Goal: Check status: Check status

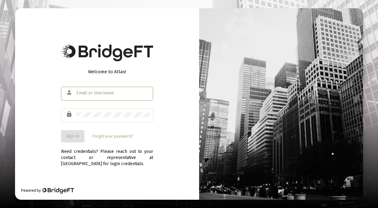
type input "[EMAIL_ADDRESS][DOMAIN_NAME]"
click at [79, 133] on button "Sign In" at bounding box center [72, 136] width 23 height 12
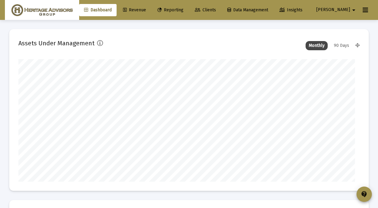
type input "[DATE]"
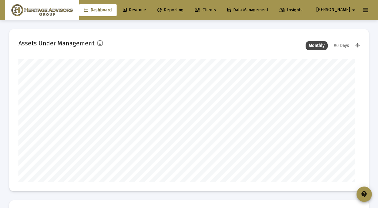
type input "[DATE]"
